Goal: Task Accomplishment & Management: Complete application form

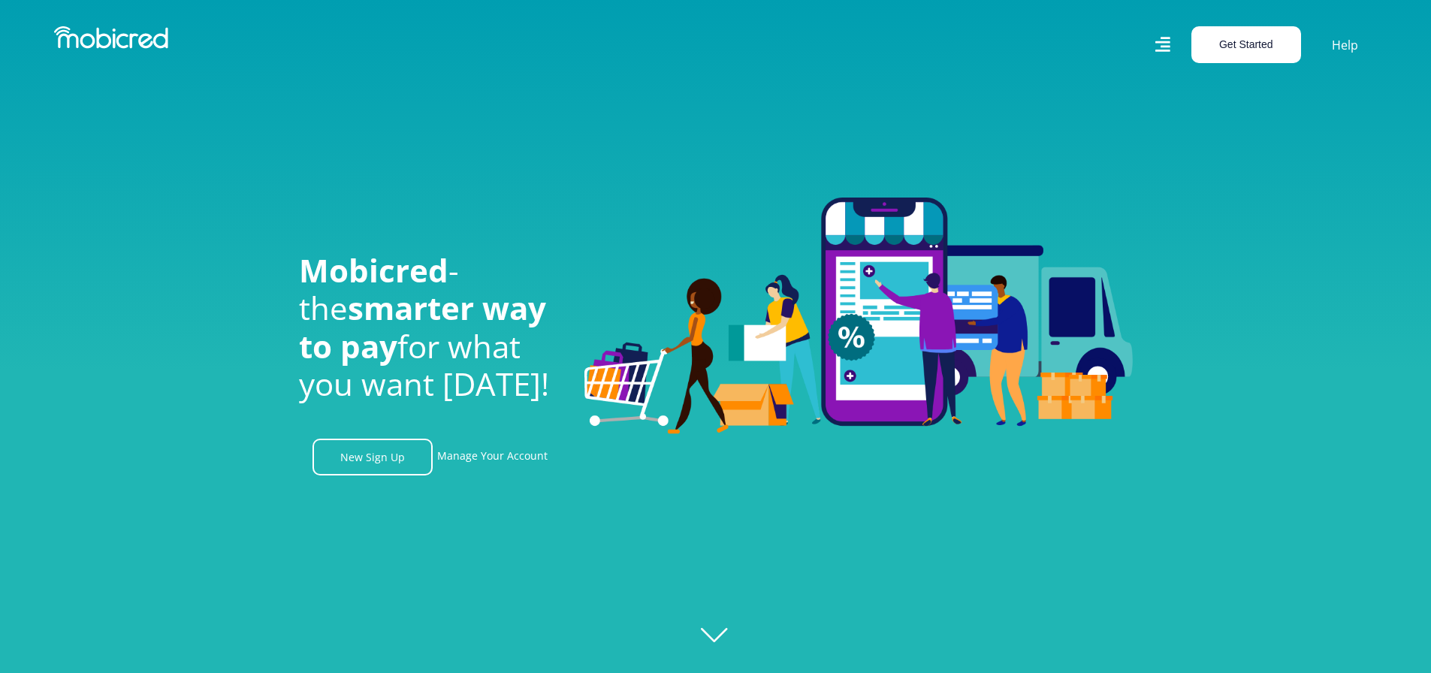
scroll to position [75, 0]
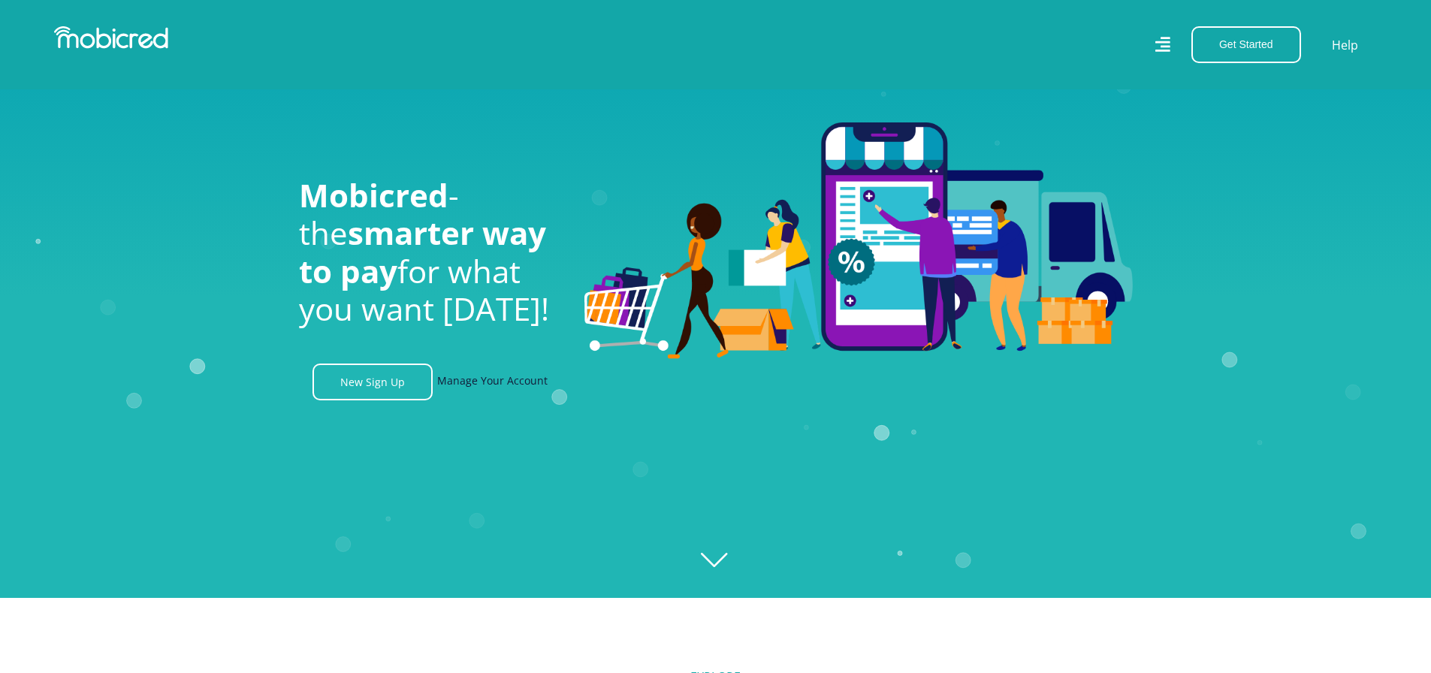
click at [496, 387] on link "Manage Your Account" at bounding box center [492, 381] width 110 height 37
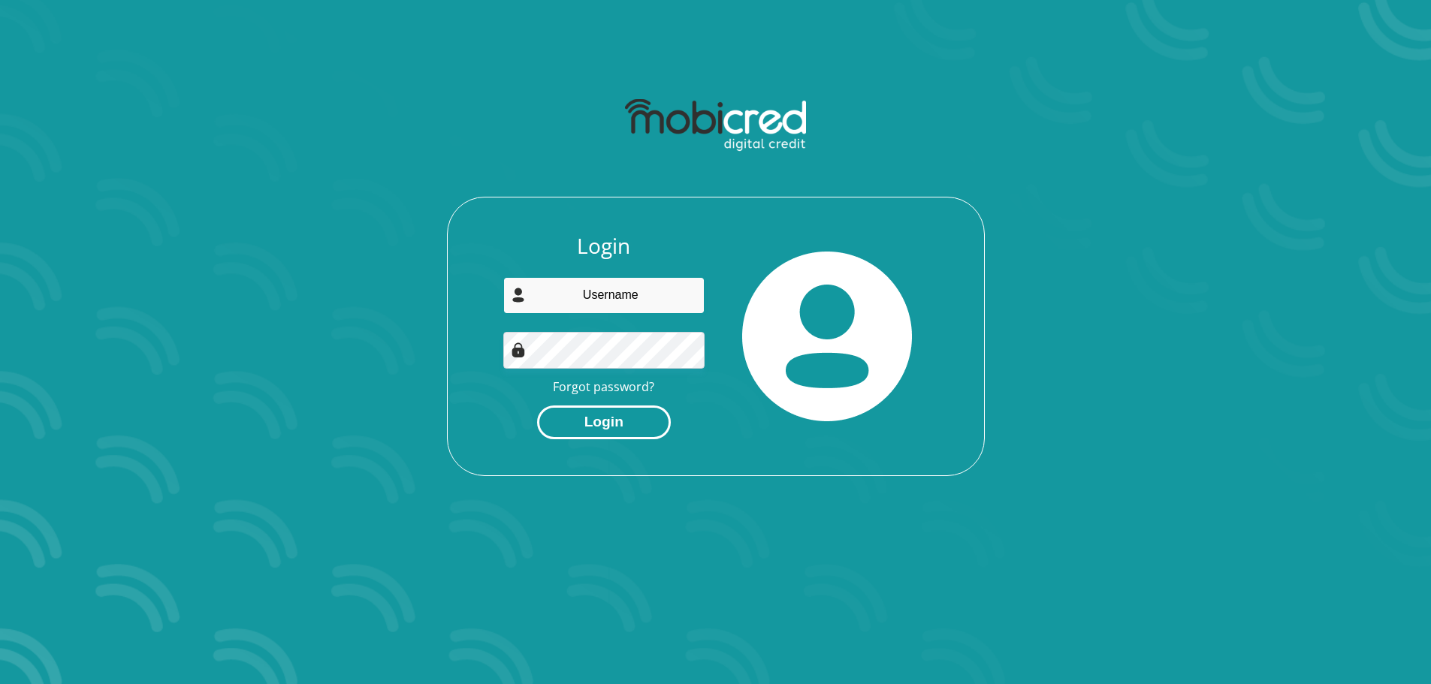
type input "joardanstolsie@gmail.com"
click at [638, 423] on button "Login" at bounding box center [604, 423] width 134 height 34
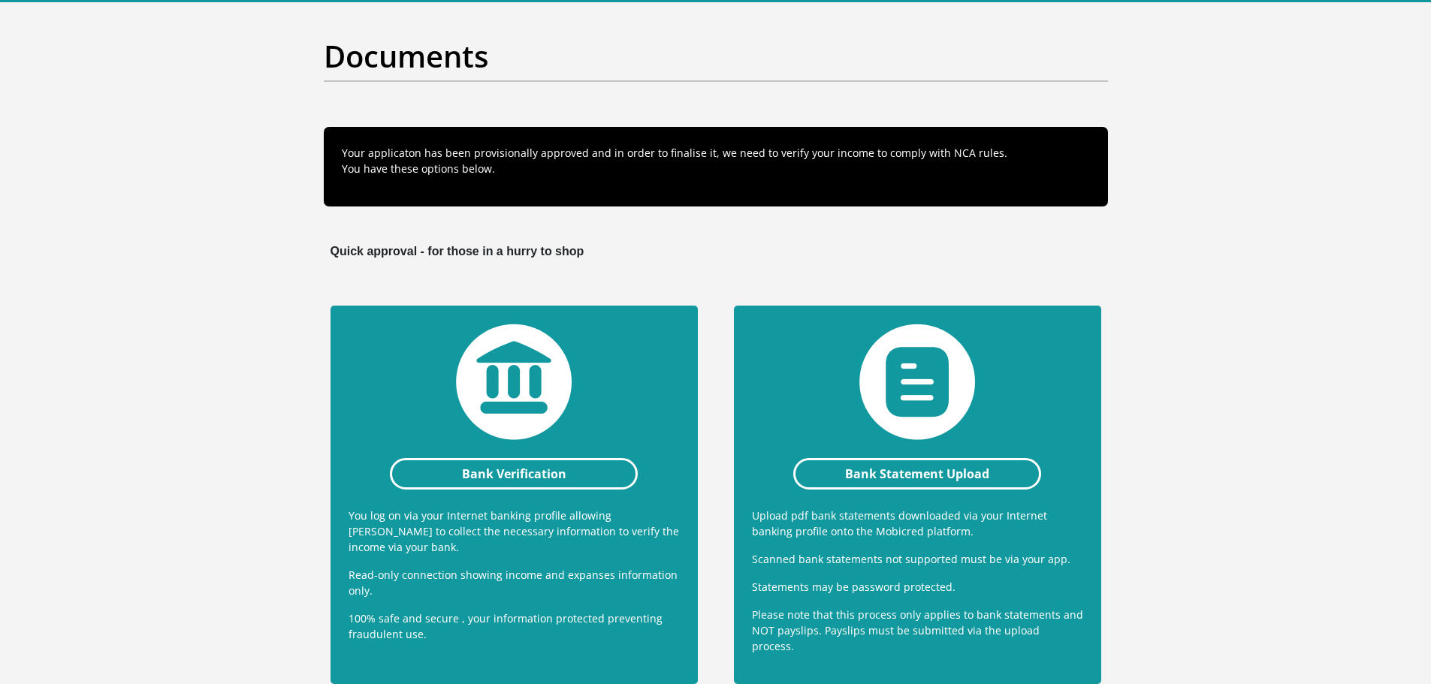
scroll to position [150, 0]
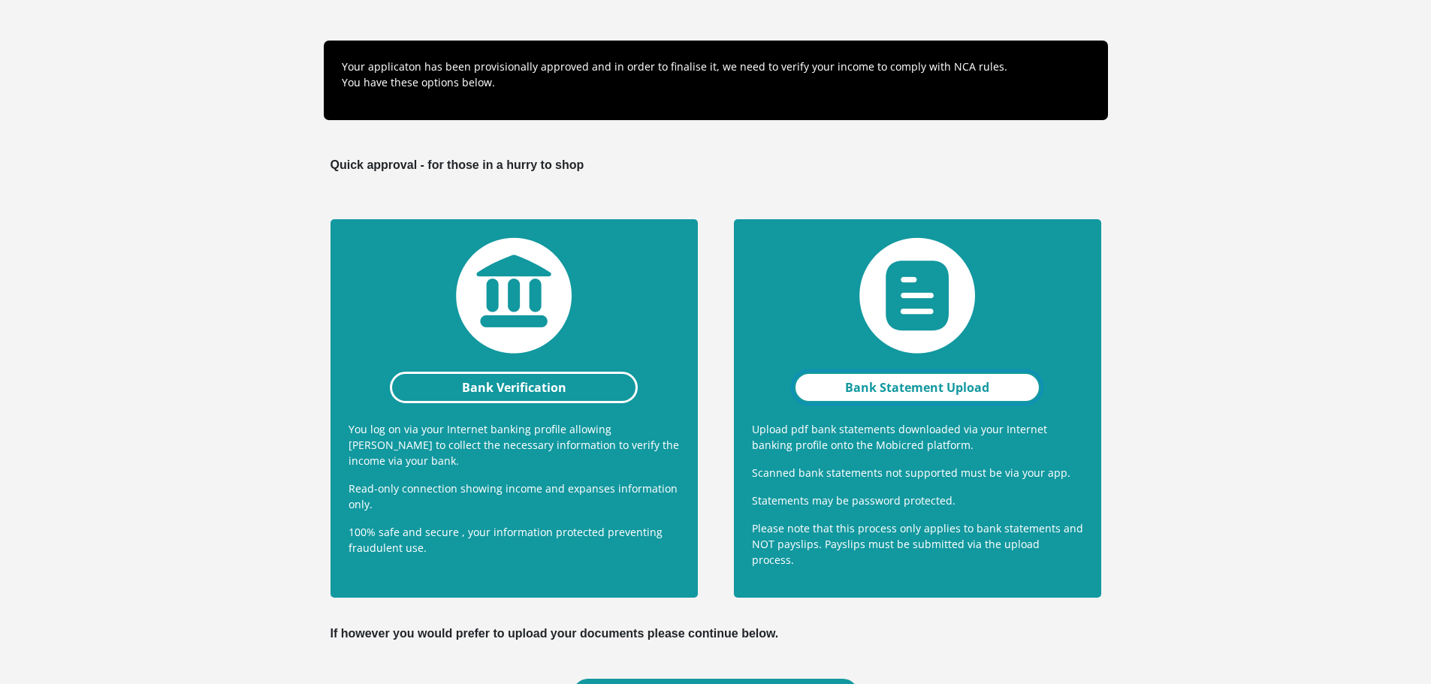
click at [940, 385] on link "Bank Statement Upload" at bounding box center [917, 388] width 249 height 32
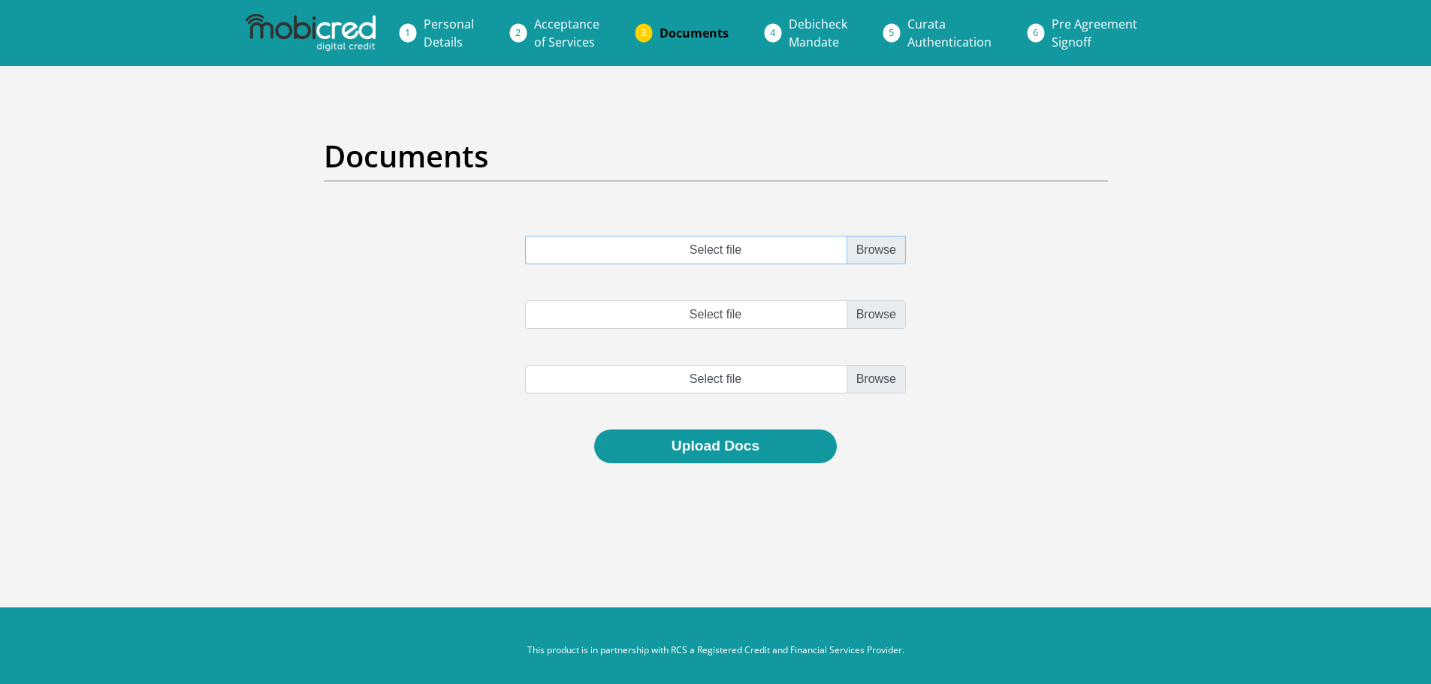
click at [889, 258] on input "Select file" at bounding box center [715, 250] width 381 height 29
type input "C:\fakepath\account_statement_1-Jul-2025_to_31-Jul-2025.pdf"
click at [876, 320] on input "Select file" at bounding box center [715, 314] width 381 height 29
type input "C:\fakepath\account_statement_1-Aug-2025_to_31-Aug-2025.pdf"
click at [870, 363] on div "account_statement_1-Jul-2025_to_31-Jul-2025.pdf account_statement_1-Aug-2025_to…" at bounding box center [715, 333] width 807 height 194
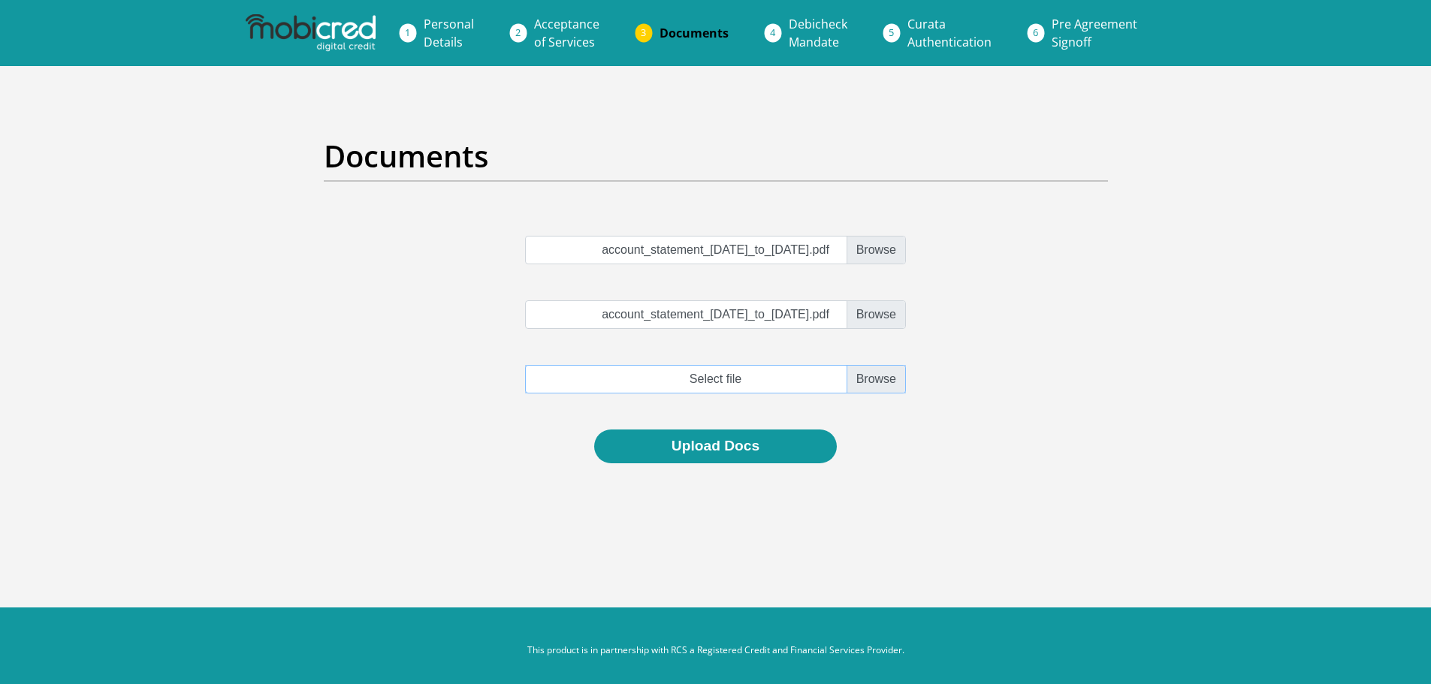
click at [873, 373] on input "file" at bounding box center [715, 379] width 381 height 29
type input "C:\fakepath\account_statement_1-Sep-2025_to_1-Oct-2025.pdf"
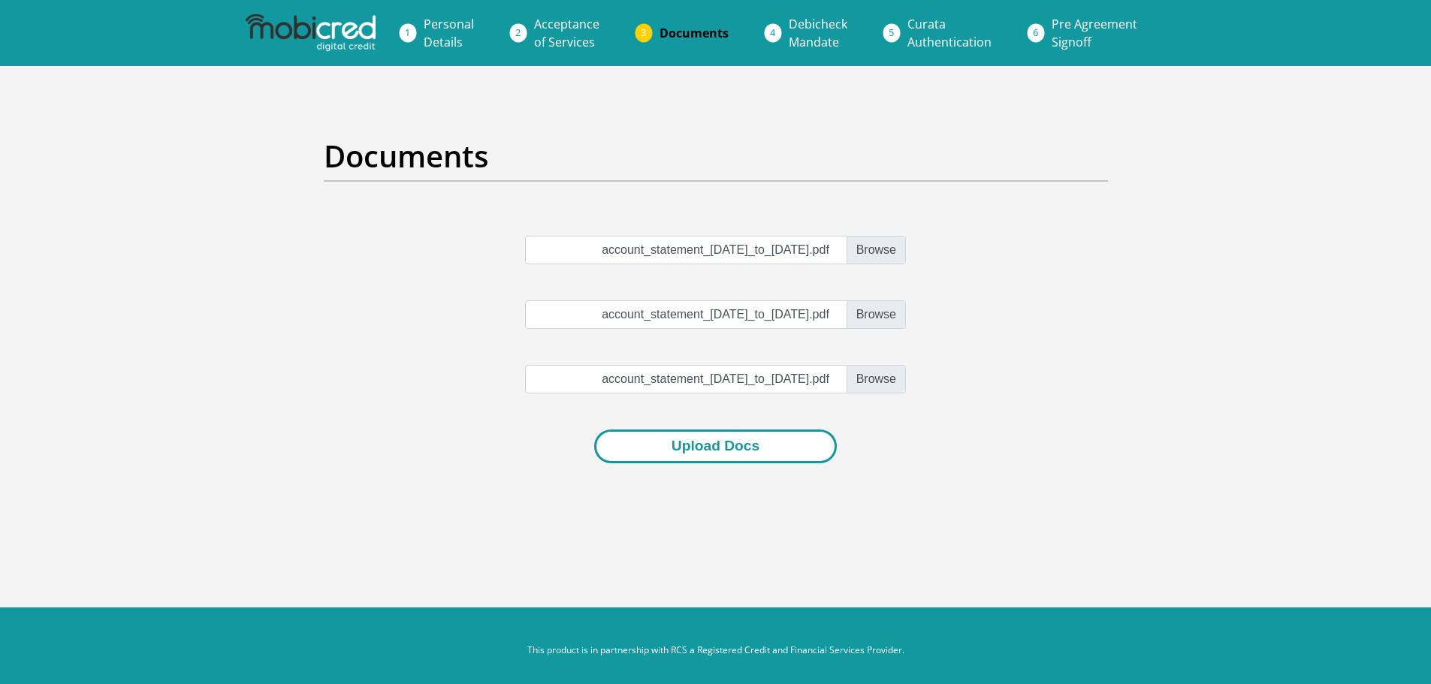
click at [789, 446] on button "Upload Docs" at bounding box center [715, 447] width 243 height 34
